Goal: Information Seeking & Learning: Learn about a topic

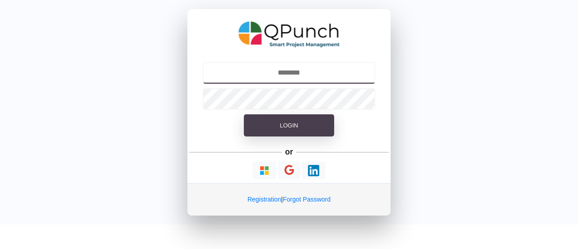
type input "**********"
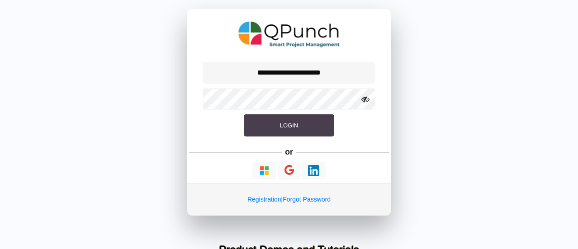
click at [296, 120] on button "Login" at bounding box center [289, 125] width 90 height 23
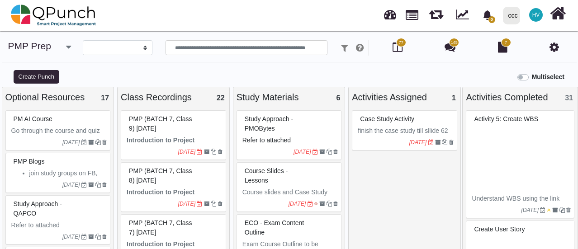
select select
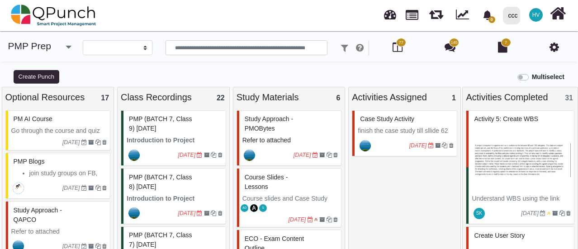
click at [59, 132] on p "Go through the course and quiz to get 5 PDUs and a PMI Badge" at bounding box center [59, 135] width 96 height 19
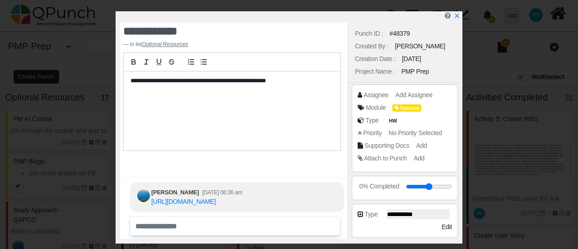
click at [217, 197] on div "[URL][DOMAIN_NAME]" at bounding box center [196, 201] width 91 height 9
click at [216, 198] on link "[URL][DOMAIN_NAME]" at bounding box center [183, 201] width 65 height 7
click at [458, 18] on icon "x" at bounding box center [456, 16] width 7 height 7
